Goal: Navigation & Orientation: Find specific page/section

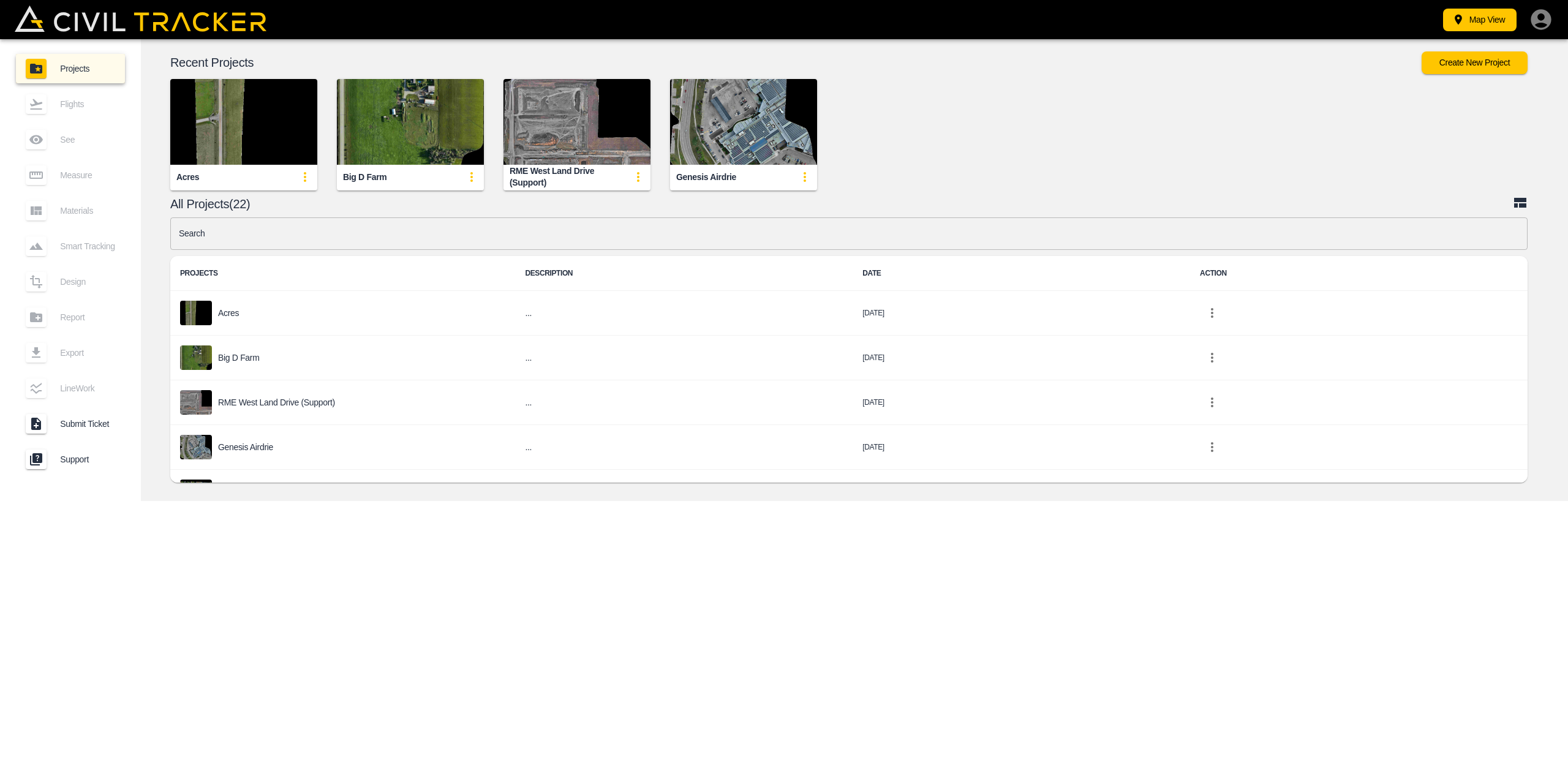
click at [203, 137] on img "button" at bounding box center [244, 122] width 147 height 86
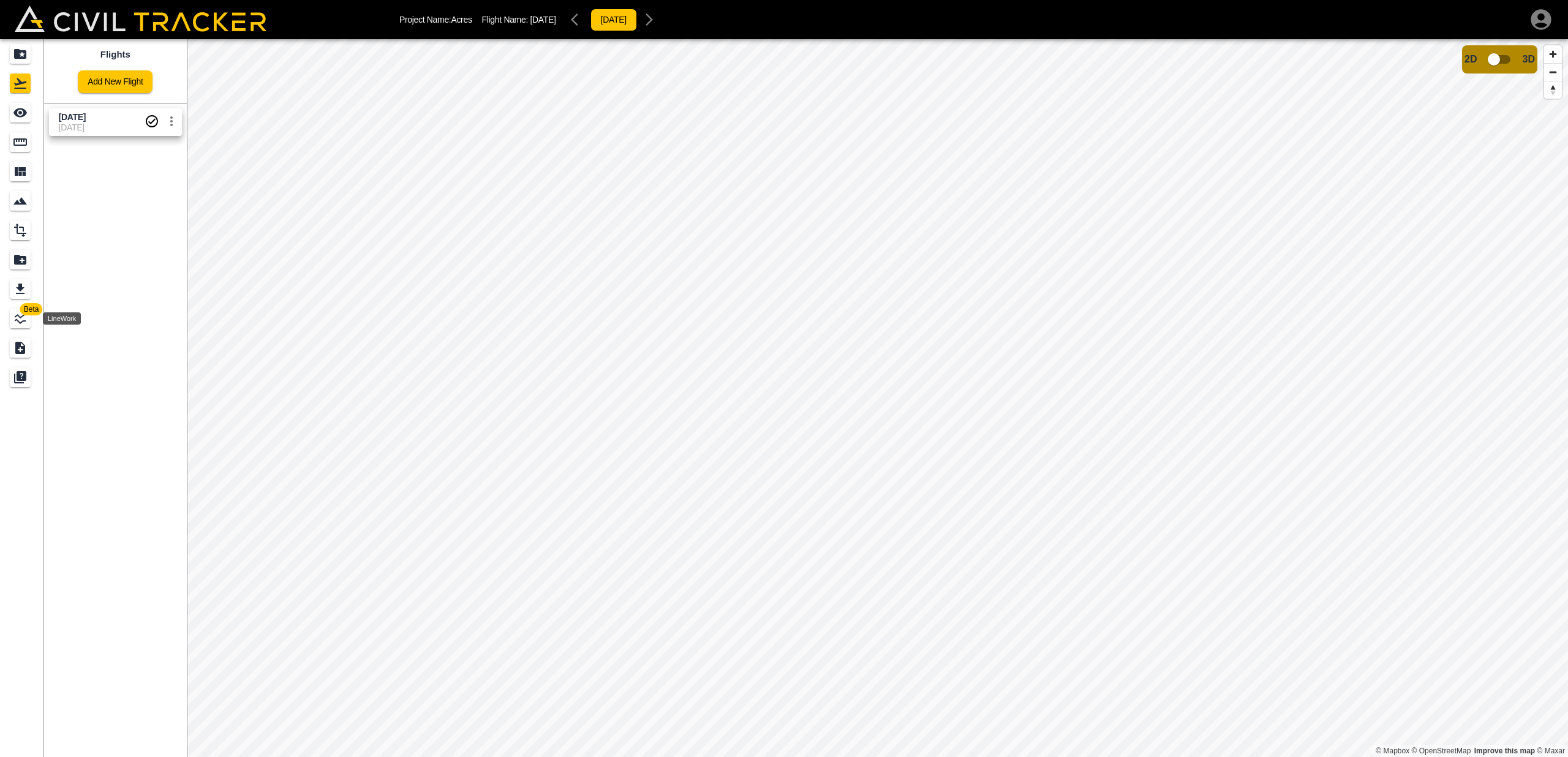
click at [19, 322] on icon "LineWork" at bounding box center [20, 318] width 15 height 15
click at [534, 5] on div "Project Name: Acres Flight Name: [DATE] [DATE] Beta Lineworks Add New Linework …" at bounding box center [784, 378] width 1568 height 757
click at [671, 756] on html "Project Name: Acres Flight Name: [DATE] [DATE] Beta Lineworks Add New Linework …" at bounding box center [784, 378] width 1568 height 757
click at [706, 756] on html "Project Name: Acres Flight Name: [DATE] [DATE] Beta Lineworks Add New Linework …" at bounding box center [784, 378] width 1568 height 757
click at [722, 756] on html "Project Name: Acres Flight Name: [DATE] [DATE] Beta Lineworks Add New Linework …" at bounding box center [784, 378] width 1568 height 757
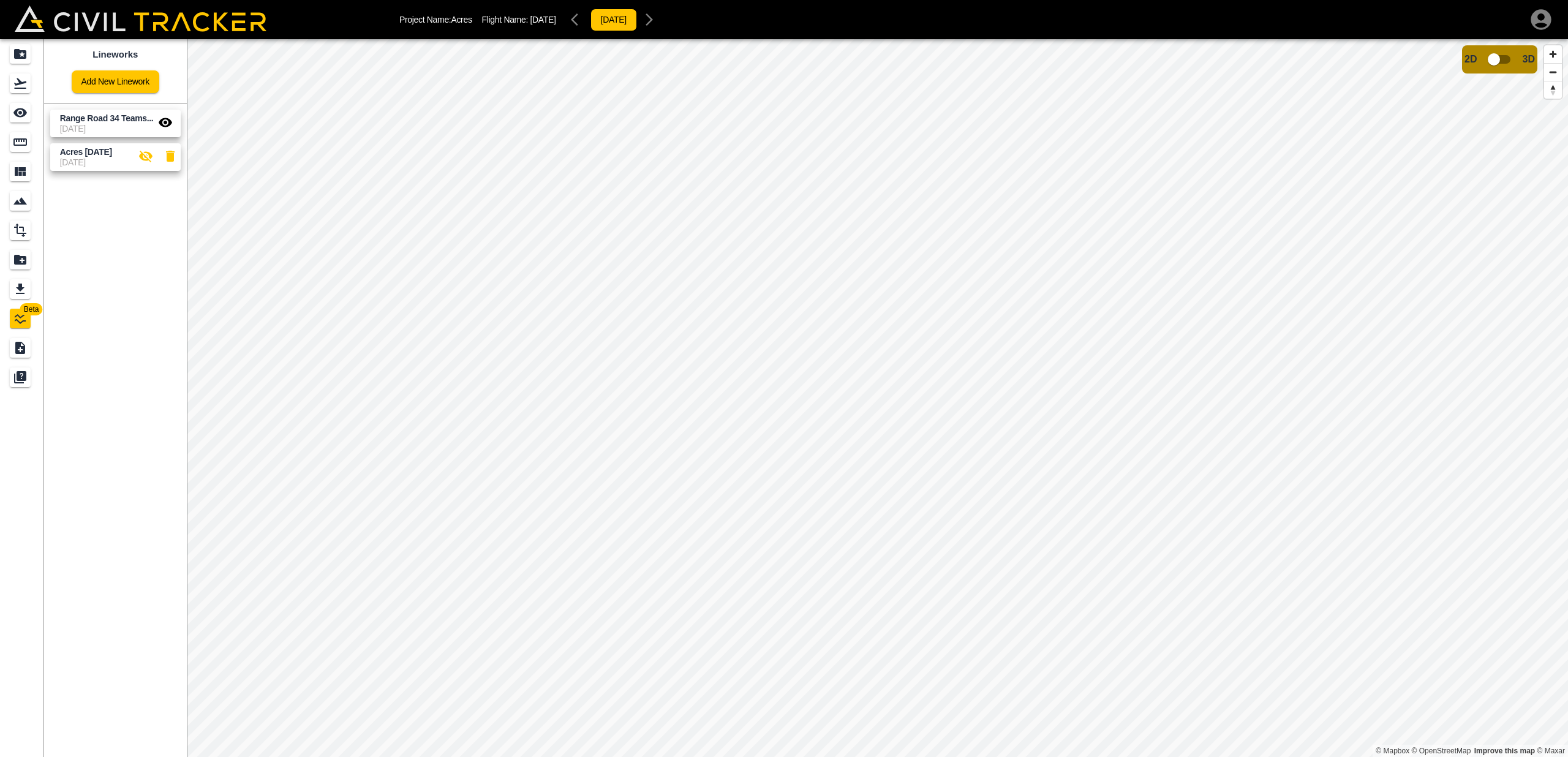
click at [663, 756] on html "Project Name: Acres Flight Name: [DATE] [DATE] Beta Lineworks Add New Linework …" at bounding box center [784, 378] width 1568 height 757
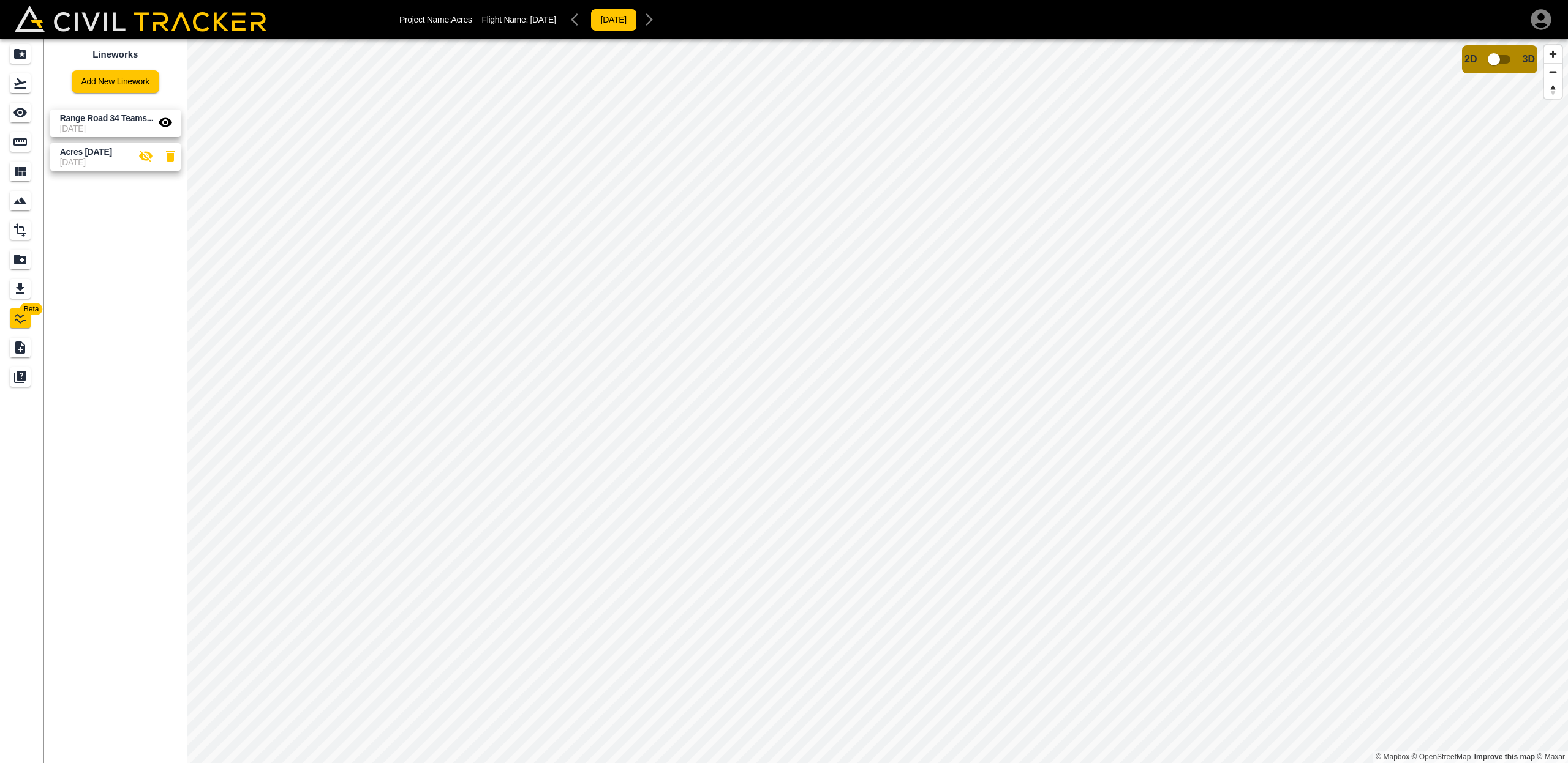
click at [588, 6] on div "Project Name: Acres Flight Name: [DATE] [DATE] Beta Lineworks Add New Linework …" at bounding box center [784, 381] width 1568 height 763
